Goal: Information Seeking & Learning: Find specific fact

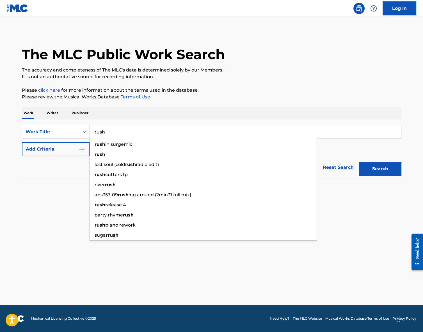
type input "rush"
click at [64, 149] on button "Add Criteria" at bounding box center [56, 149] width 68 height 14
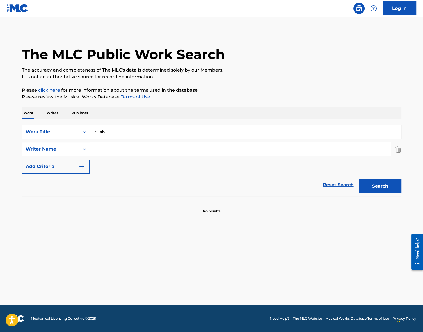
click at [151, 152] on input "Search Form" at bounding box center [240, 149] width 301 height 13
type input "j"
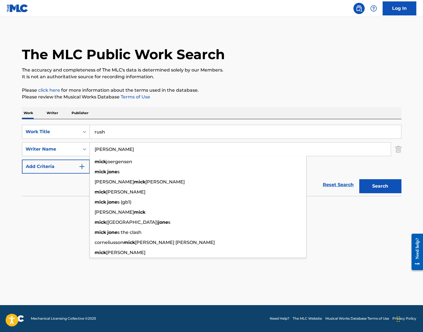
type input "[PERSON_NAME]"
click at [359, 179] on button "Search" at bounding box center [380, 186] width 42 height 14
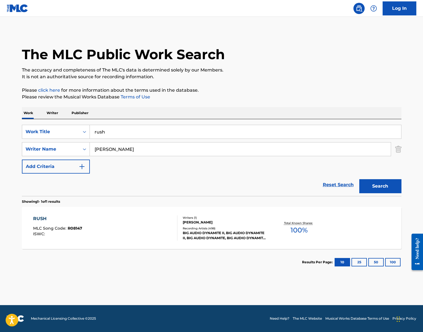
click at [47, 221] on div "RUSH" at bounding box center [57, 219] width 49 height 7
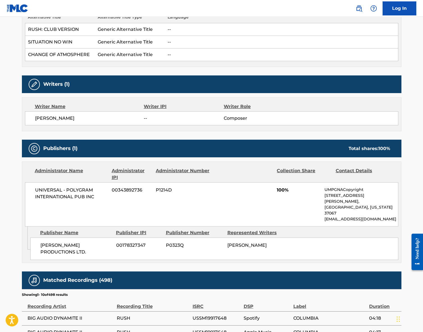
scroll to position [174, 0]
